Goal: Check status

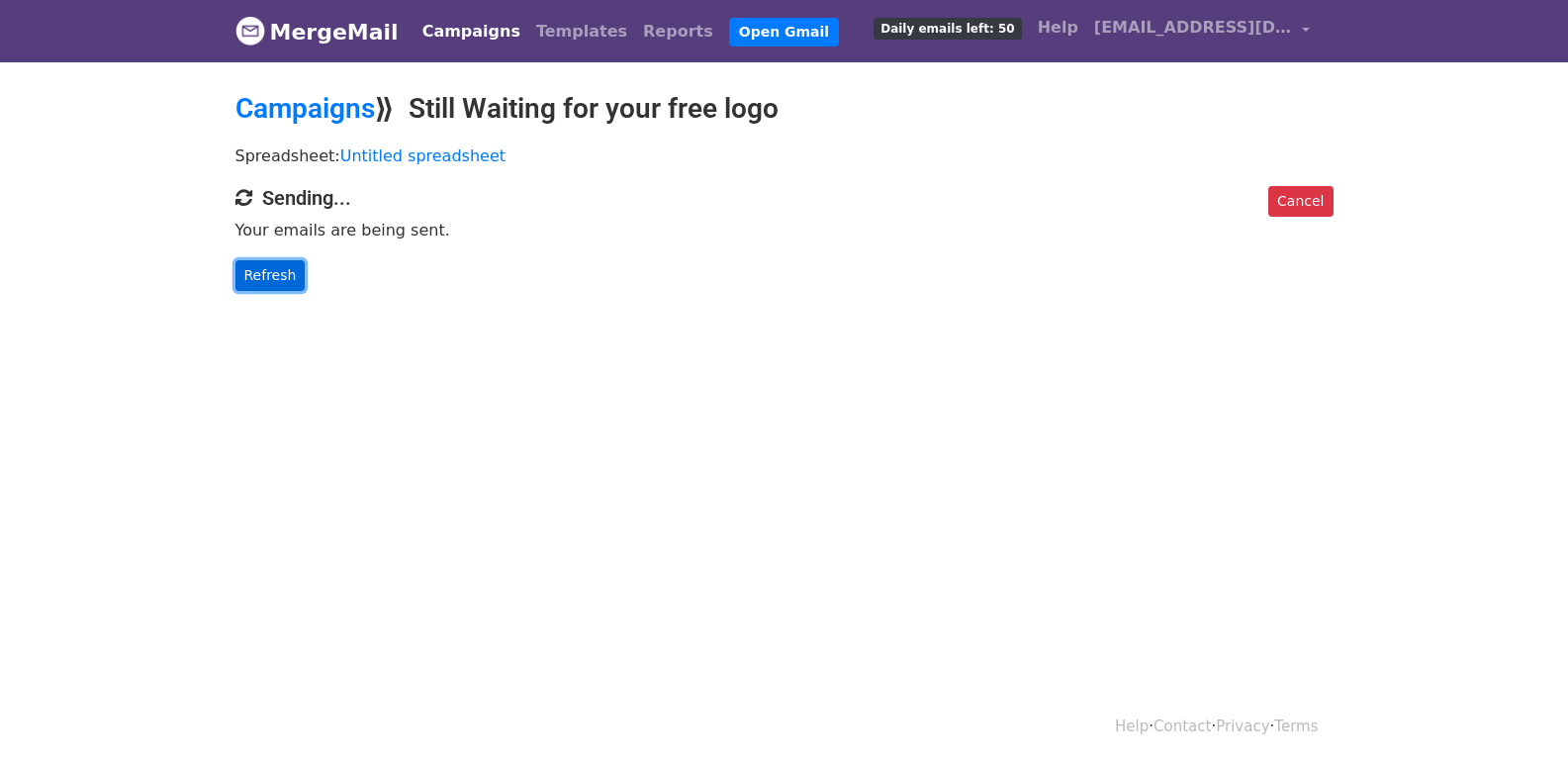
click at [263, 270] on link "Refresh" at bounding box center [271, 275] width 70 height 31
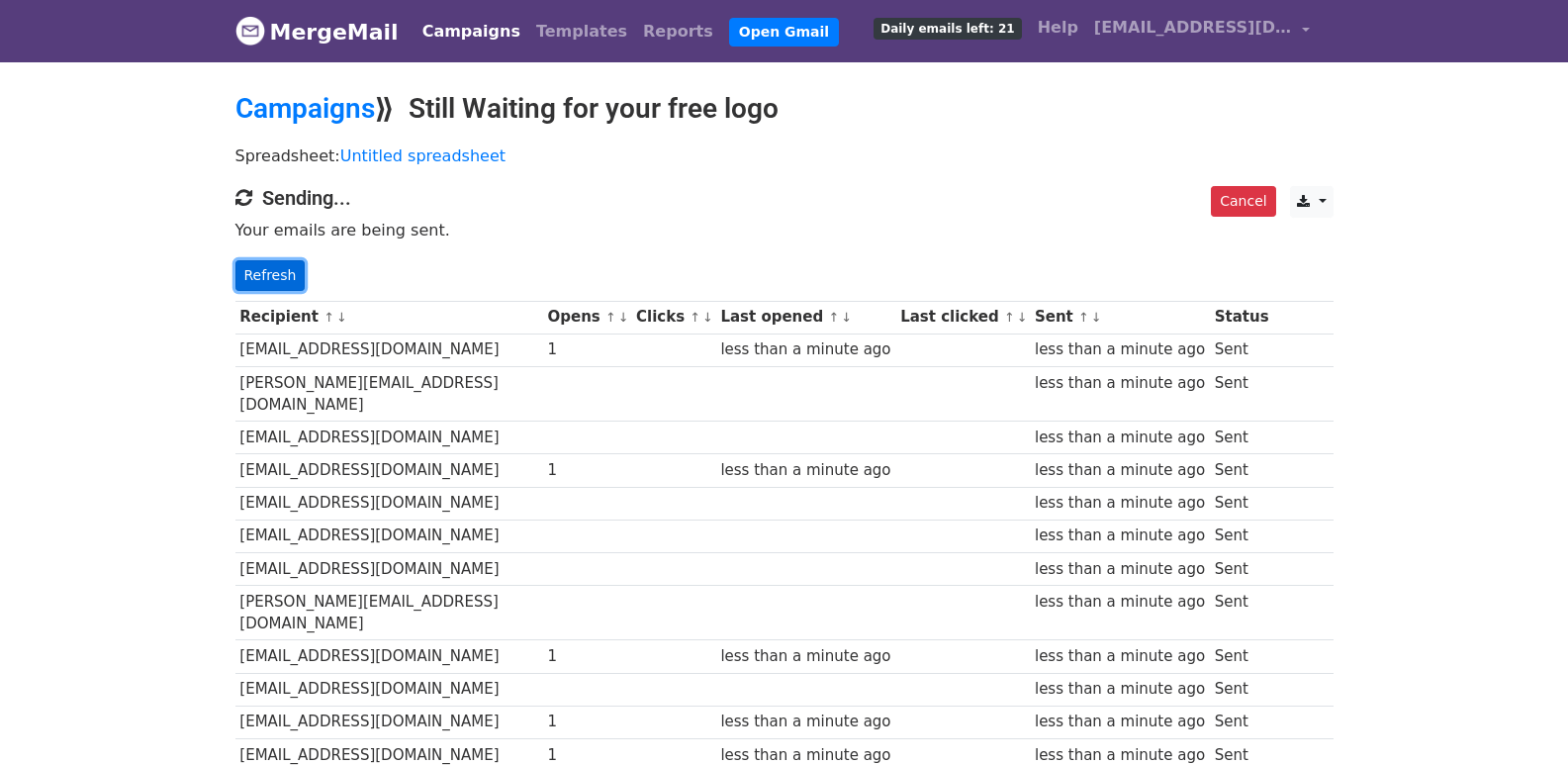
click at [287, 272] on link "Refresh" at bounding box center [271, 275] width 70 height 31
click at [281, 268] on link "Refresh" at bounding box center [271, 275] width 70 height 31
